Goal: Navigation & Orientation: Find specific page/section

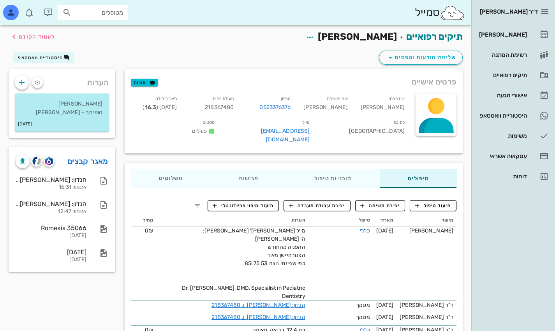
scroll to position [162, 0]
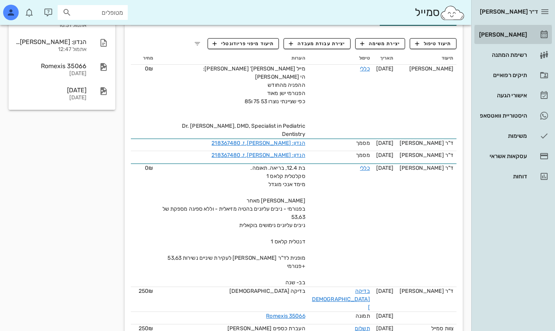
click at [514, 35] on div "[PERSON_NAME]" at bounding box center [502, 35] width 49 height 6
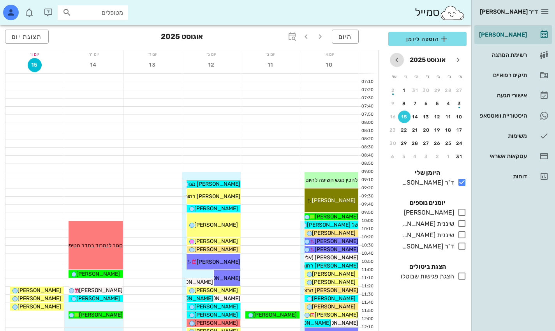
click at [397, 59] on icon "חודש הבא" at bounding box center [396, 59] width 9 height 9
click at [460, 56] on icon "חודש שעבר" at bounding box center [457, 59] width 9 height 9
click at [310, 37] on icon "button" at bounding box center [306, 36] width 9 height 9
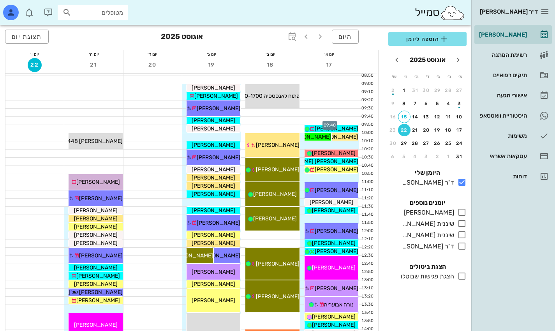
scroll to position [94, 0]
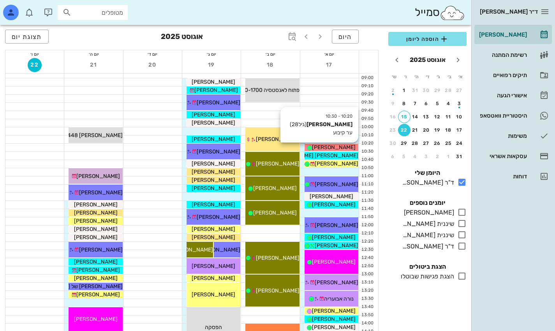
click at [340, 149] on span "טוהר פיק" at bounding box center [334, 147] width 44 height 7
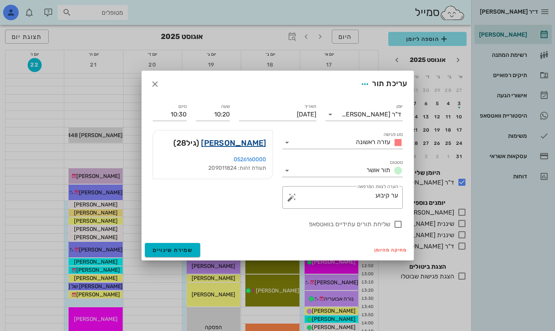
click at [259, 143] on link "טוהר פיק" at bounding box center [233, 143] width 65 height 12
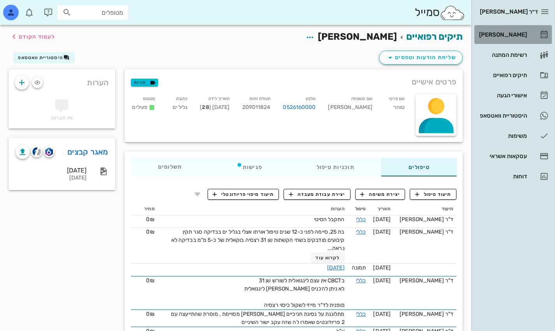
click at [517, 32] on div "[PERSON_NAME]" at bounding box center [502, 35] width 49 height 6
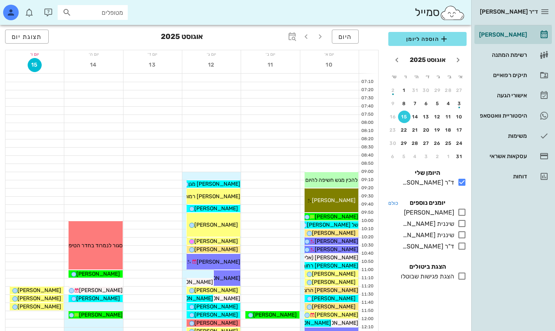
click at [458, 206] on h4 "כולם יומנים נוספים" at bounding box center [427, 202] width 78 height 9
click at [464, 212] on icon at bounding box center [461, 212] width 9 height 9
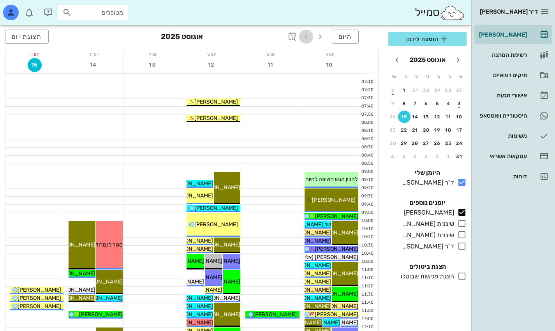
click at [307, 42] on button "button" at bounding box center [306, 37] width 14 height 14
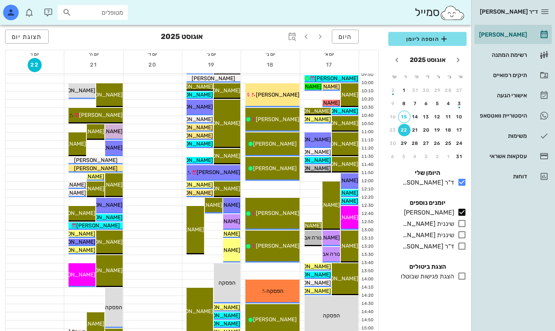
scroll to position [138, 0]
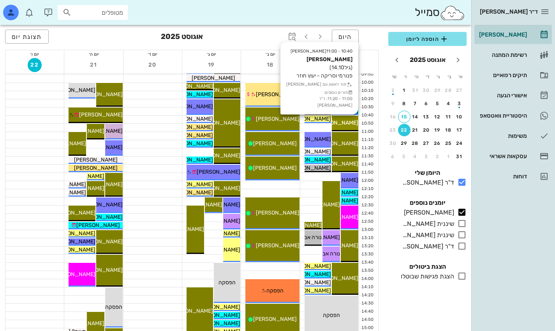
click at [349, 121] on span "קים הדר" at bounding box center [337, 123] width 44 height 7
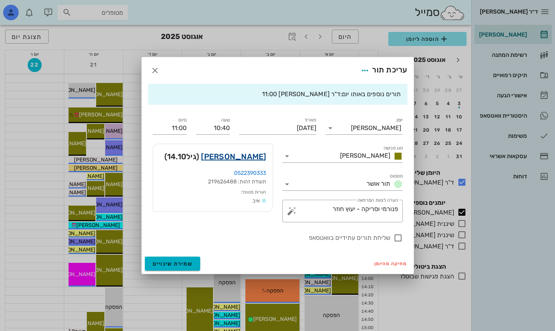
click at [258, 157] on link "קים הדר" at bounding box center [233, 156] width 65 height 12
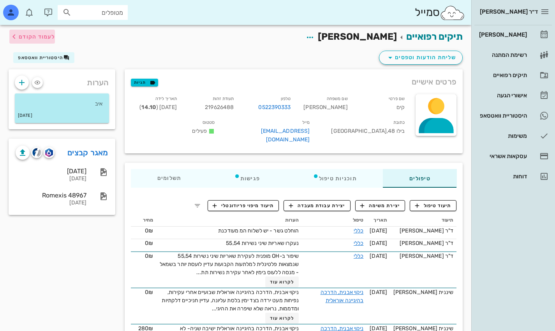
click at [45, 39] on span "לעמוד הקודם" at bounding box center [37, 37] width 36 height 7
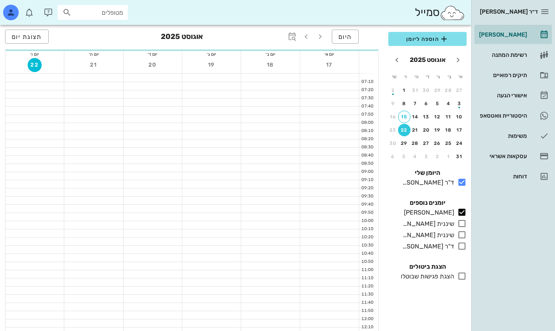
scroll to position [138, 0]
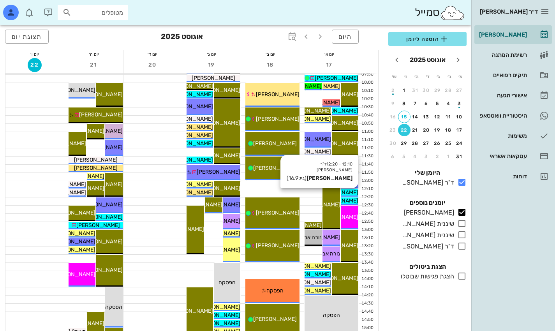
click at [353, 191] on span "ליה שחורי" at bounding box center [337, 192] width 44 height 7
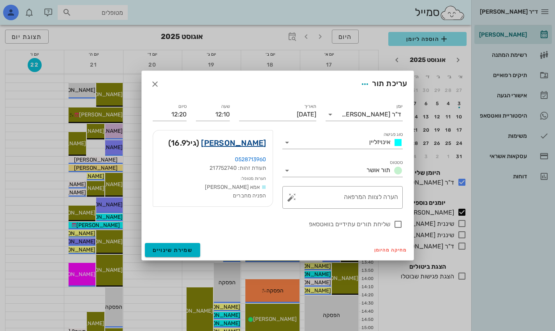
click at [261, 142] on link "ליה שחורי" at bounding box center [233, 143] width 65 height 12
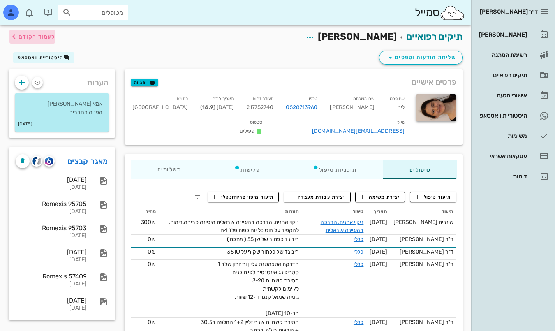
click at [26, 37] on span "לעמוד הקודם" at bounding box center [37, 37] width 36 height 7
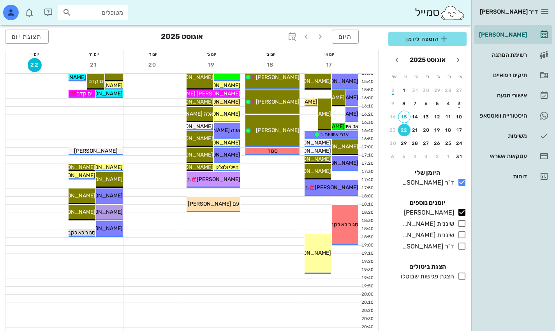
scroll to position [418, 0]
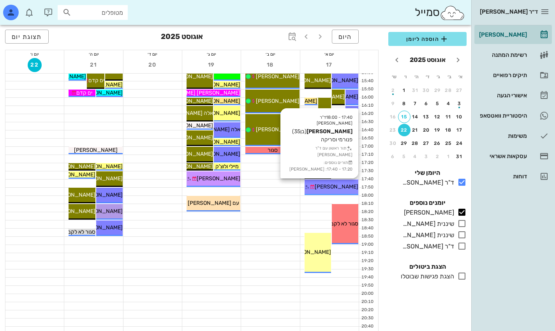
click at [341, 185] on span "אחישי חדד" at bounding box center [337, 186] width 44 height 7
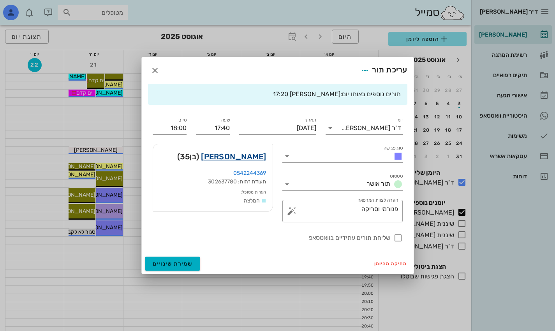
click at [256, 157] on link "אחישי חדד" at bounding box center [233, 156] width 65 height 12
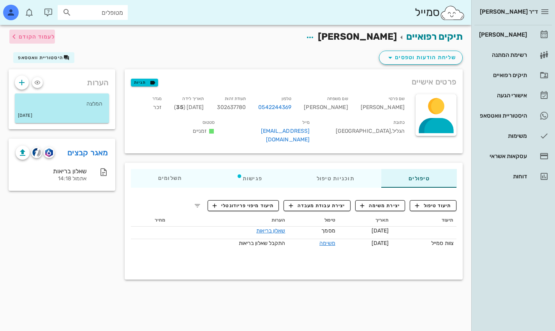
click at [15, 36] on icon "button" at bounding box center [13, 36] width 9 height 9
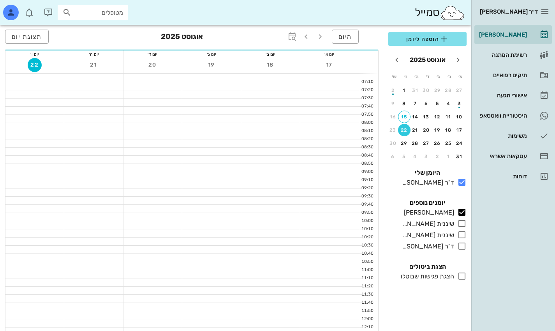
scroll to position [418, 0]
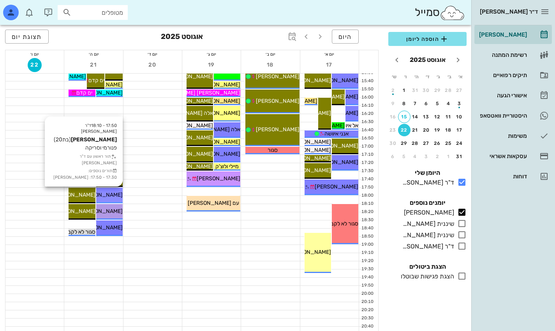
click at [118, 194] on span "גפן קוארטלר" at bounding box center [101, 195] width 44 height 7
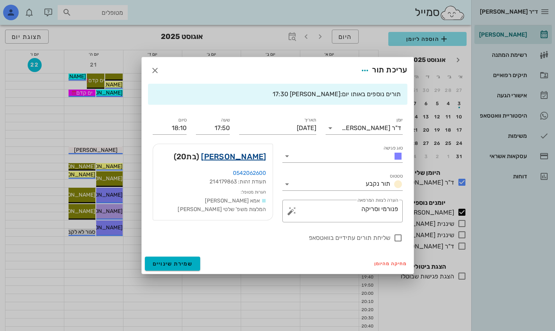
click at [253, 157] on link "גפן קוארטלר" at bounding box center [233, 156] width 65 height 12
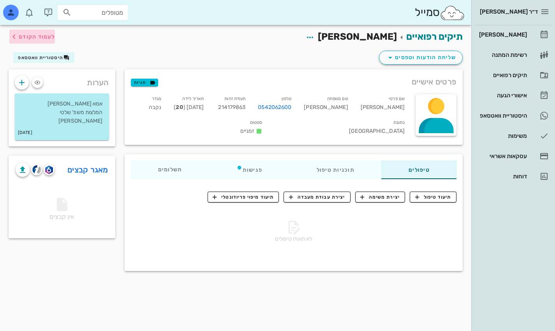
click at [16, 34] on icon "button" at bounding box center [13, 36] width 9 height 9
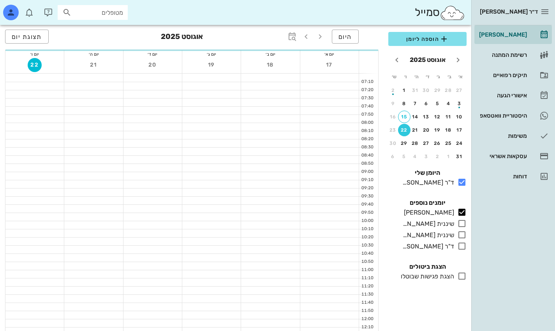
scroll to position [418, 0]
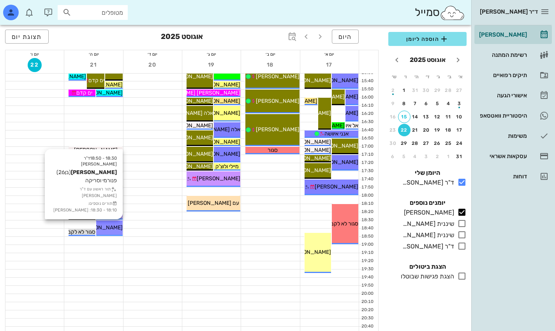
click at [117, 223] on div "18:30 - 18:50 ד"ר נמרוד דיקשטיין רביד יהודה (בן 26 ) פנורמי וסריקה תור ראשון עם…" at bounding box center [109, 228] width 26 height 16
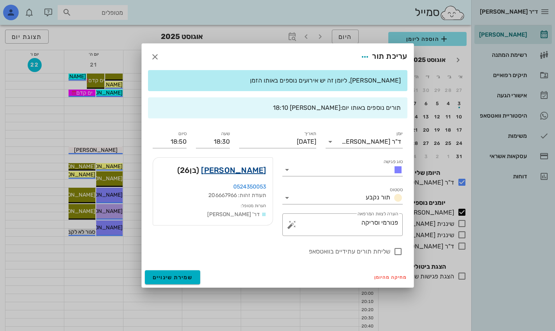
click at [239, 170] on link "רביד יהודה" at bounding box center [233, 170] width 65 height 12
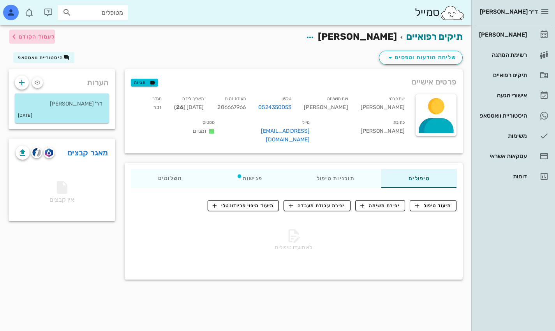
click at [23, 35] on span "לעמוד הקודם" at bounding box center [37, 37] width 36 height 7
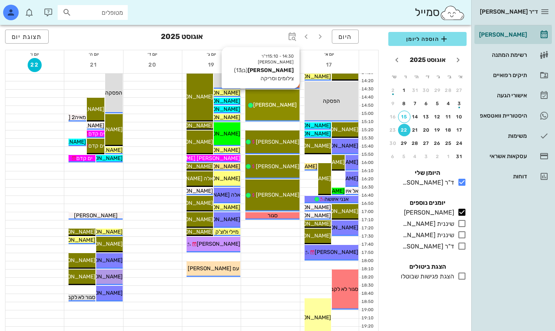
scroll to position [353, 0]
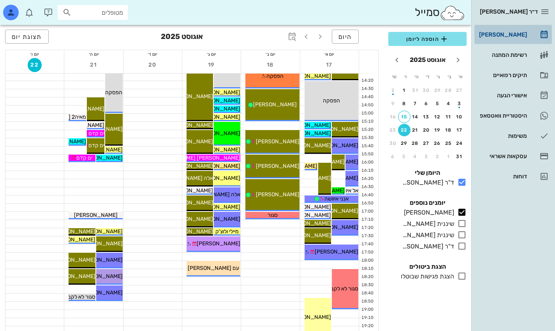
click at [519, 28] on link "[PERSON_NAME]" at bounding box center [514, 34] width 78 height 19
